Goal: Task Accomplishment & Management: Manage account settings

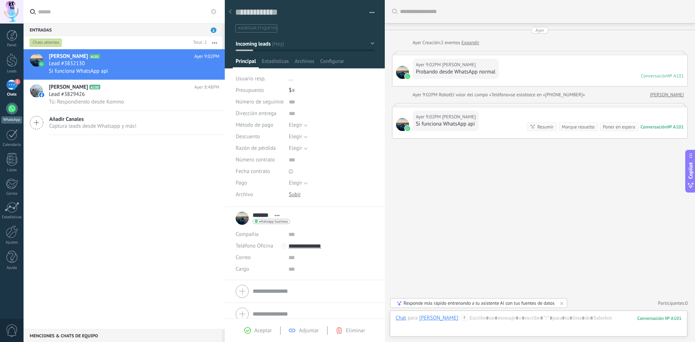
click at [9, 109] on div at bounding box center [12, 109] width 12 height 12
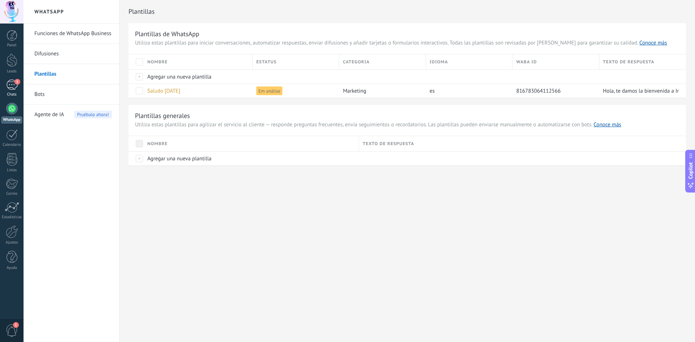
click at [8, 90] on link "1 Chats" at bounding box center [12, 88] width 24 height 17
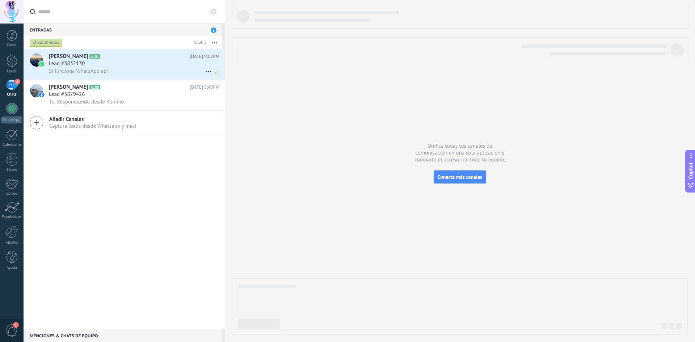
click at [94, 68] on span "Si funciona WhatsApp api" at bounding box center [78, 71] width 59 height 7
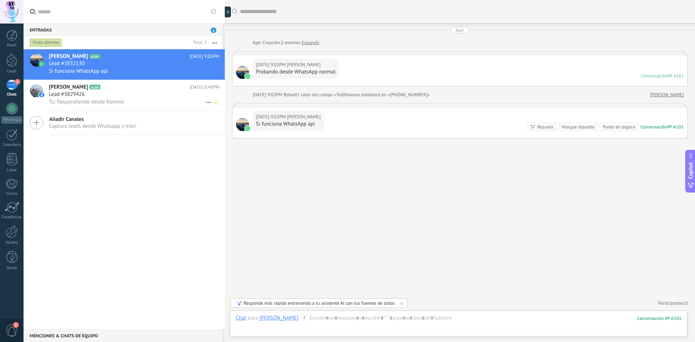
click at [118, 96] on div "Lead #3829426" at bounding box center [134, 94] width 170 height 7
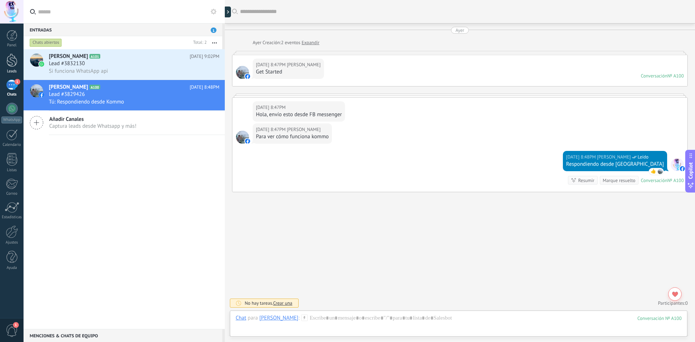
click at [13, 60] on div at bounding box center [12, 60] width 11 height 13
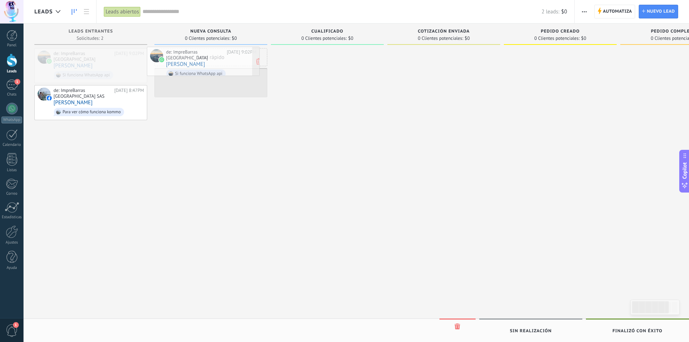
drag, startPoint x: 74, startPoint y: 59, endPoint x: 186, endPoint y: 57, distance: 112.5
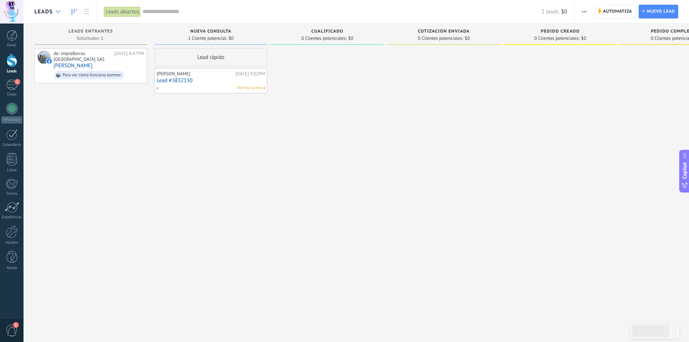
click at [53, 14] on div at bounding box center [58, 12] width 12 height 14
